Goal: Task Accomplishment & Management: Use online tool/utility

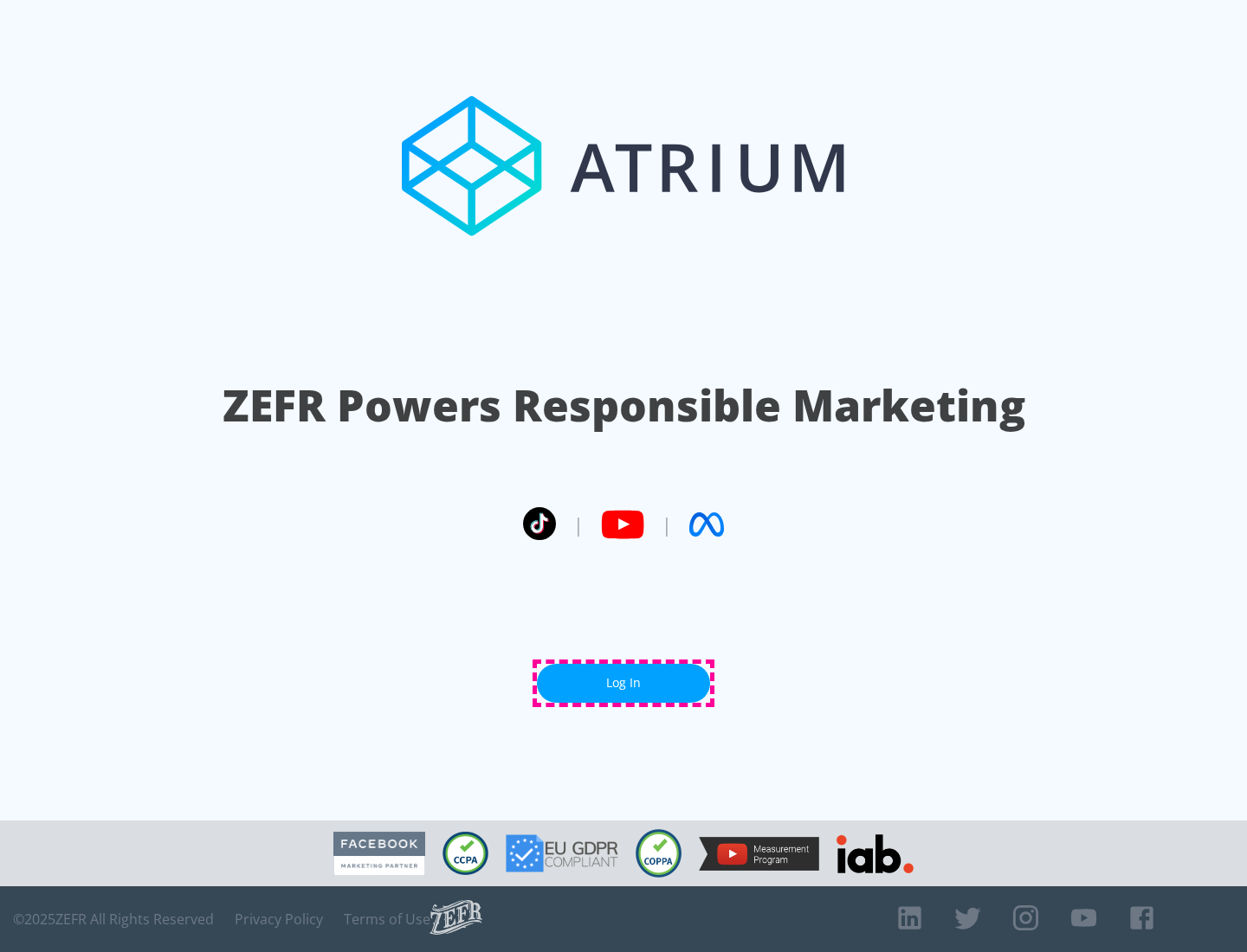
click at [624, 682] on link "Log In" at bounding box center [624, 683] width 173 height 39
